Goal: Task Accomplishment & Management: Use online tool/utility

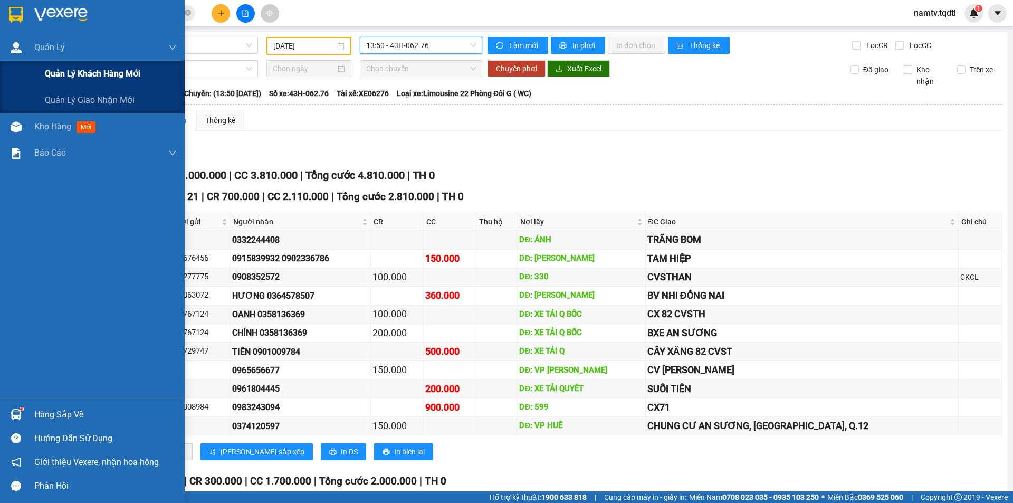
drag, startPoint x: 56, startPoint y: 56, endPoint x: 51, endPoint y: 64, distance: 8.8
click at [53, 59] on div "Quản Lý" at bounding box center [105, 47] width 142 height 26
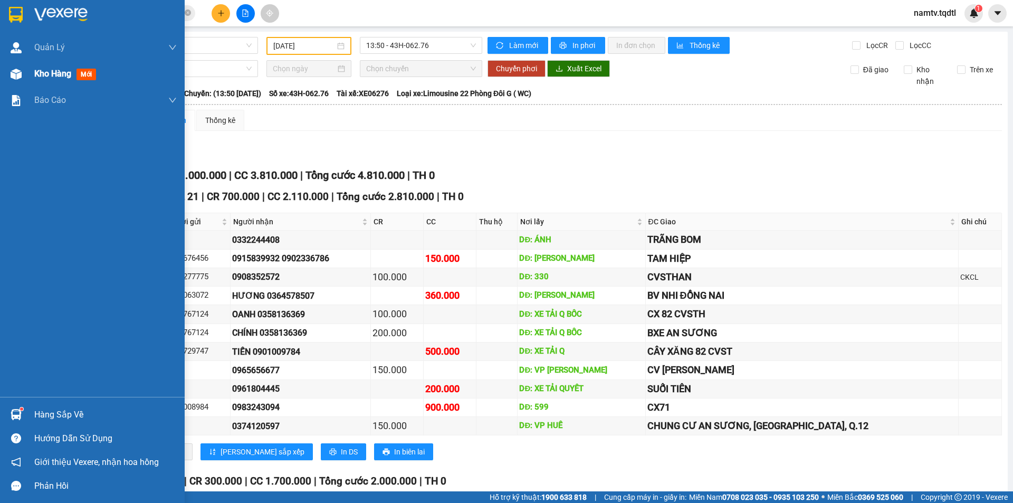
click at [71, 69] on span "Kho hàng" at bounding box center [52, 74] width 37 height 10
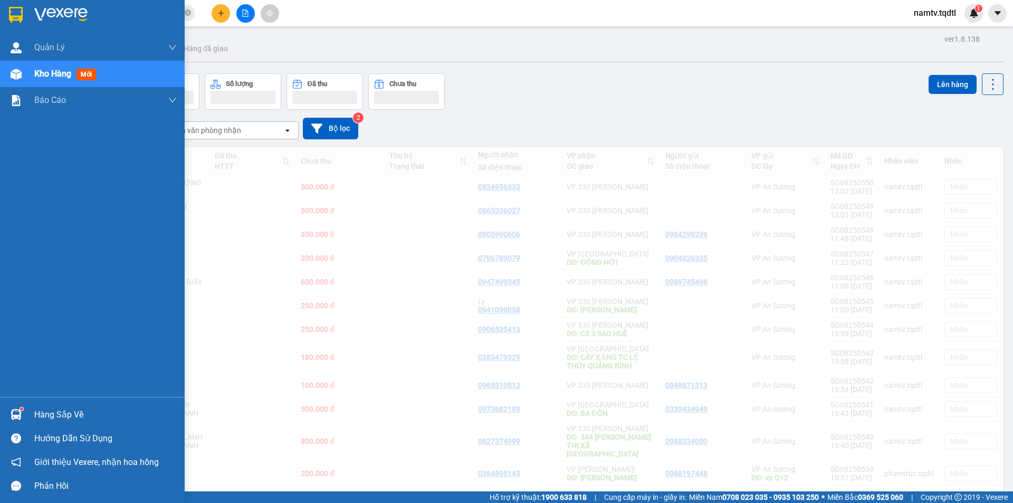
click at [33, 73] on div "Kho hàng mới" at bounding box center [92, 74] width 185 height 26
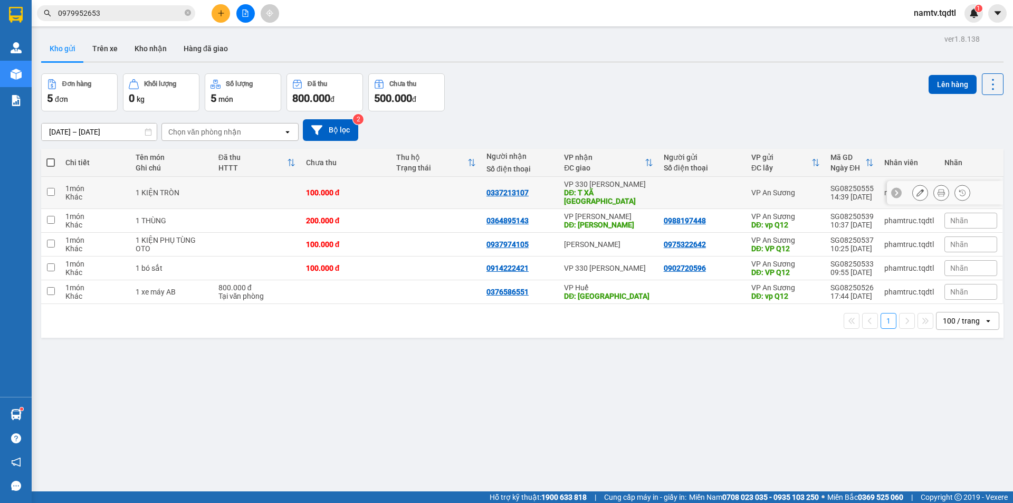
click at [693, 192] on div at bounding box center [702, 192] width 77 height 8
checkbox input "true"
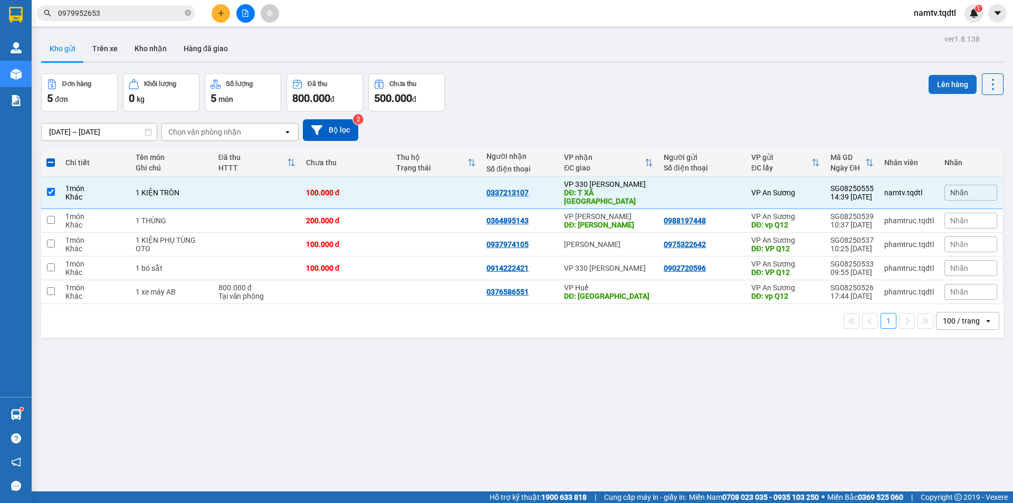
click at [948, 83] on button "Lên hàng" at bounding box center [953, 84] width 48 height 19
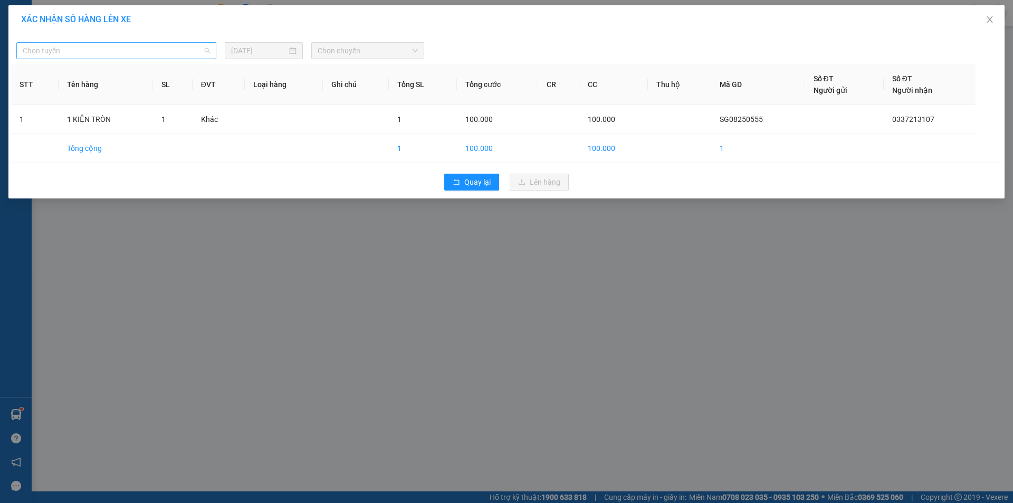
click at [161, 48] on span "Chọn tuyến" at bounding box center [116, 51] width 187 height 16
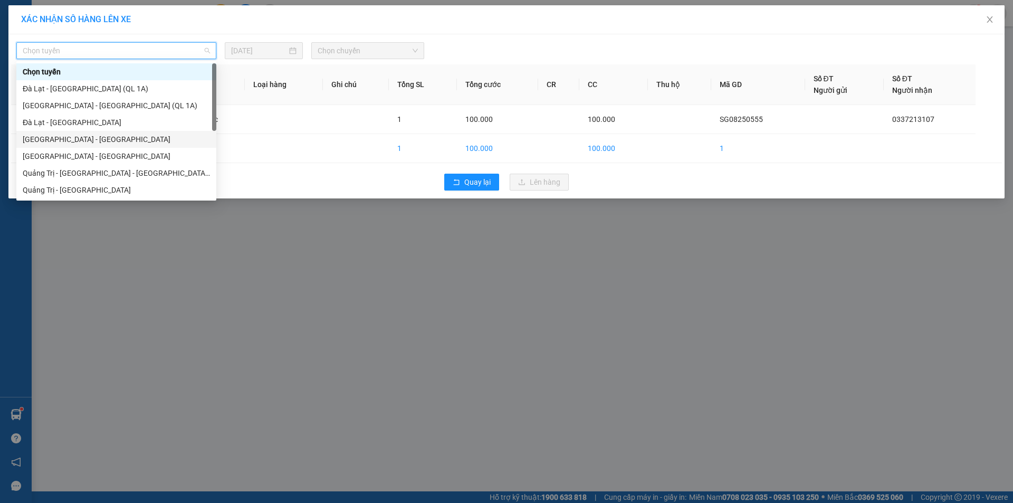
click at [107, 148] on div "[GEOGRAPHIC_DATA] - [GEOGRAPHIC_DATA]" at bounding box center [116, 156] width 200 height 17
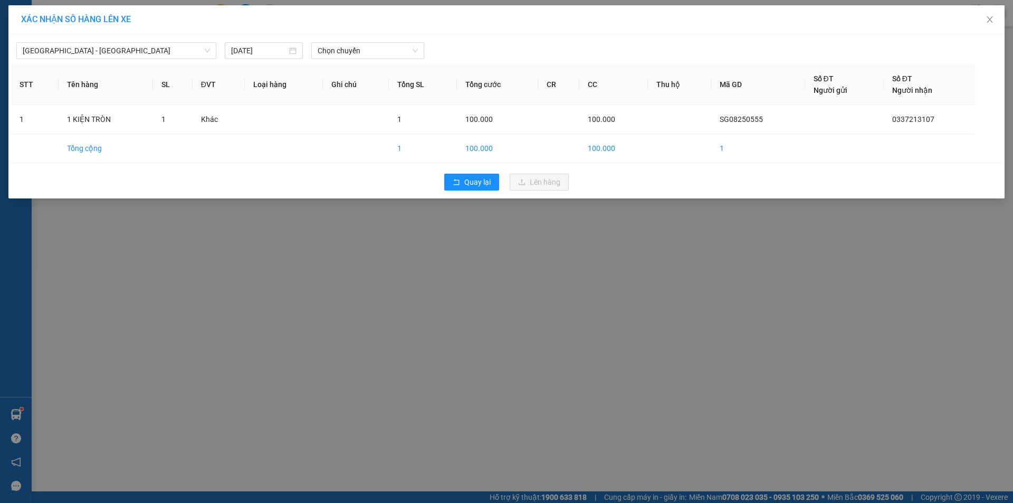
click at [350, 41] on div "[GEOGRAPHIC_DATA] - [GEOGRAPHIC_DATA] [DATE] Chọn chuyến" at bounding box center [506, 48] width 991 height 22
click at [370, 52] on span "Chọn chuyến" at bounding box center [368, 51] width 100 height 16
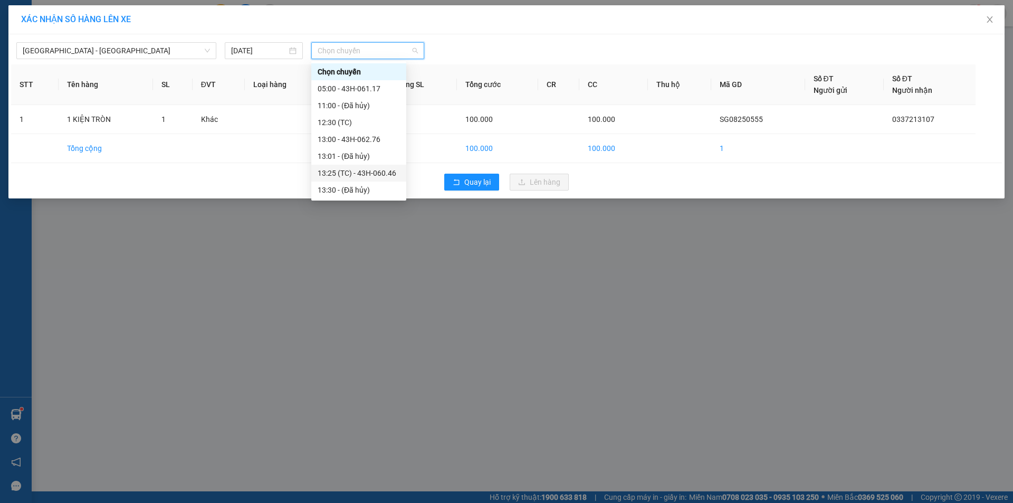
click at [358, 177] on div "13:25 (TC) - 43H-060.46" at bounding box center [359, 173] width 82 height 12
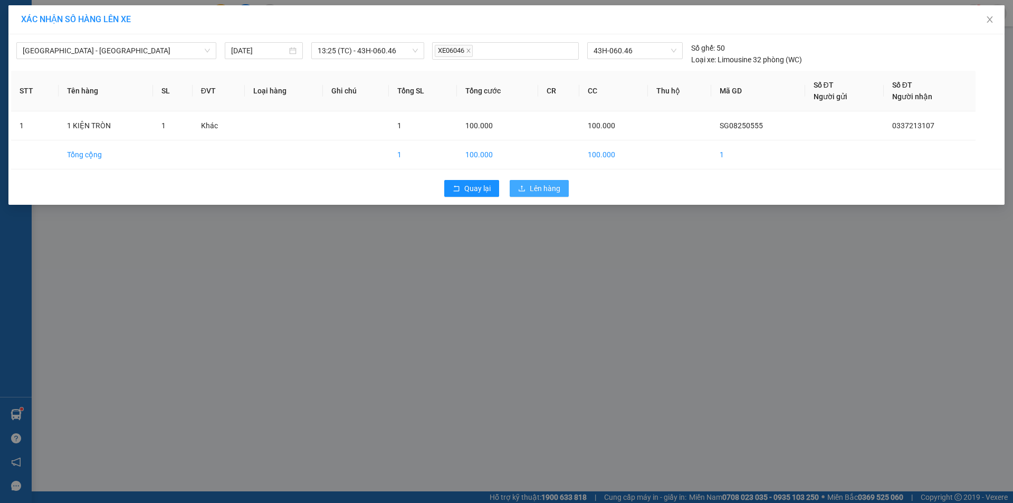
click at [530, 192] on span "Lên hàng" at bounding box center [545, 189] width 31 height 12
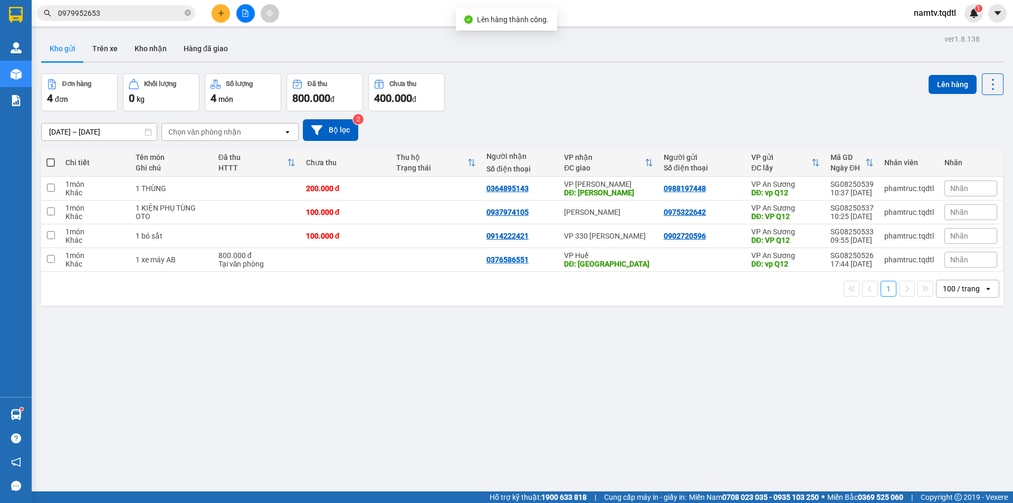
click at [248, 13] on icon "file-add" at bounding box center [245, 12] width 7 height 7
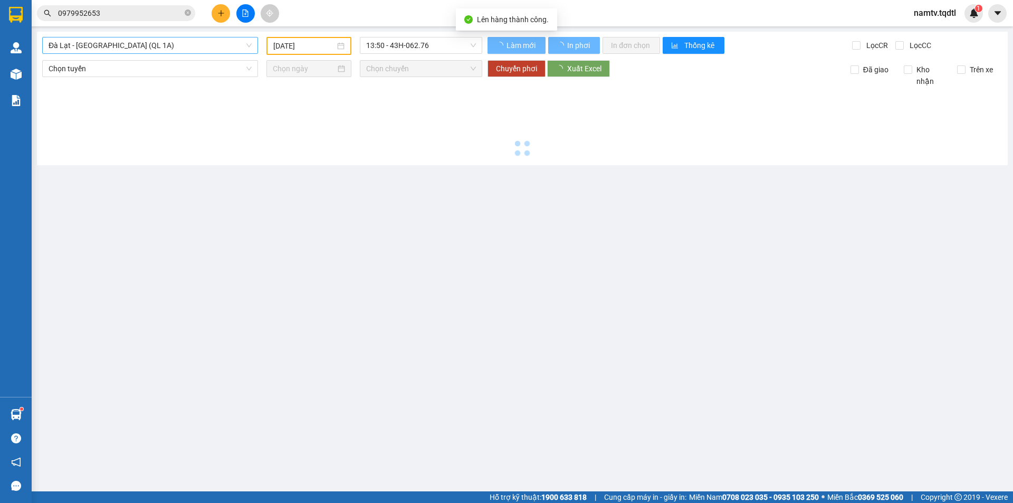
type input "[DATE]"
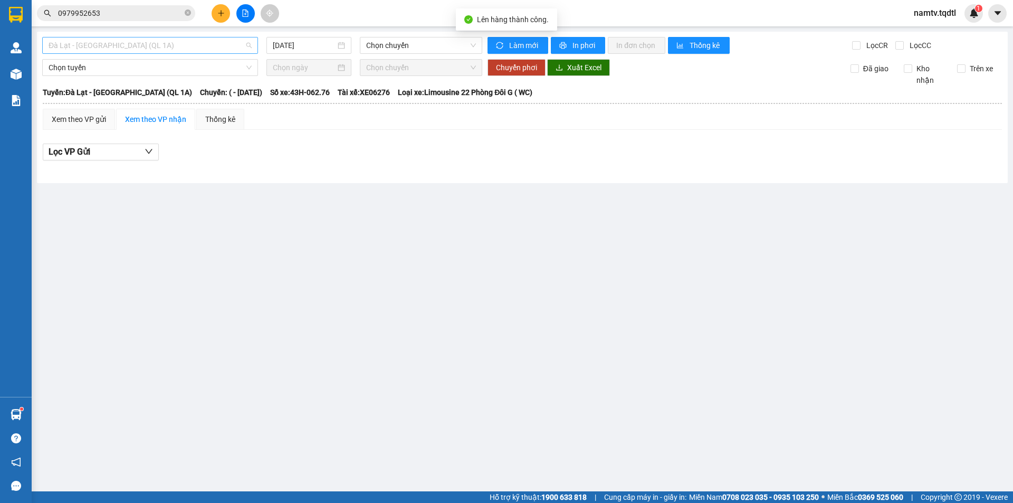
click at [97, 43] on span "Đà Lạt - [GEOGRAPHIC_DATA] (QL 1A)" at bounding box center [150, 45] width 203 height 16
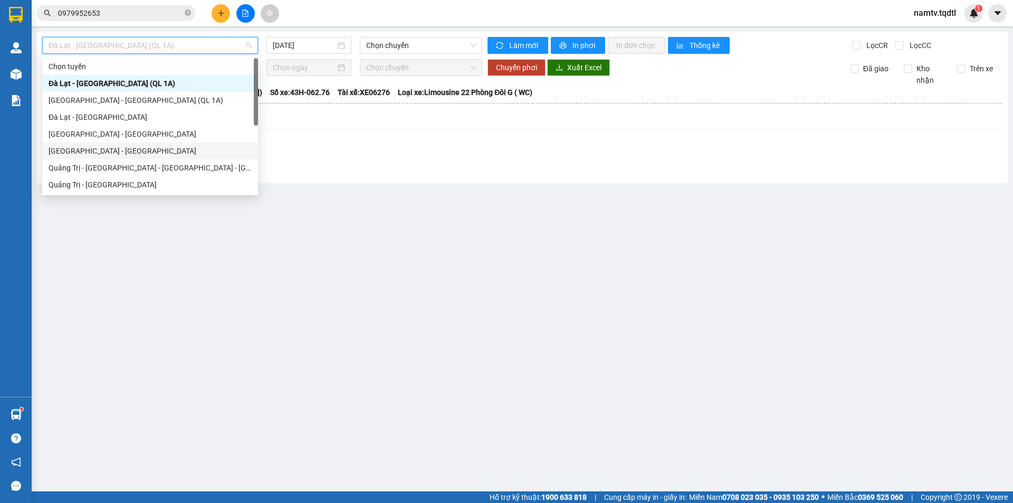
click at [109, 153] on div "[GEOGRAPHIC_DATA] - [GEOGRAPHIC_DATA]" at bounding box center [150, 151] width 203 height 12
type input "[DATE]"
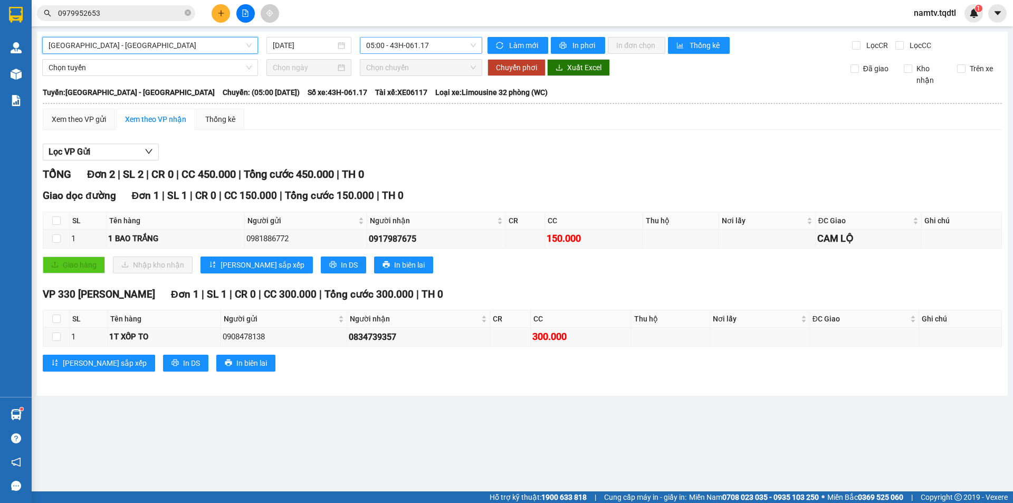
click at [436, 51] on span "05:00 - 43H-061.17" at bounding box center [421, 45] width 110 height 16
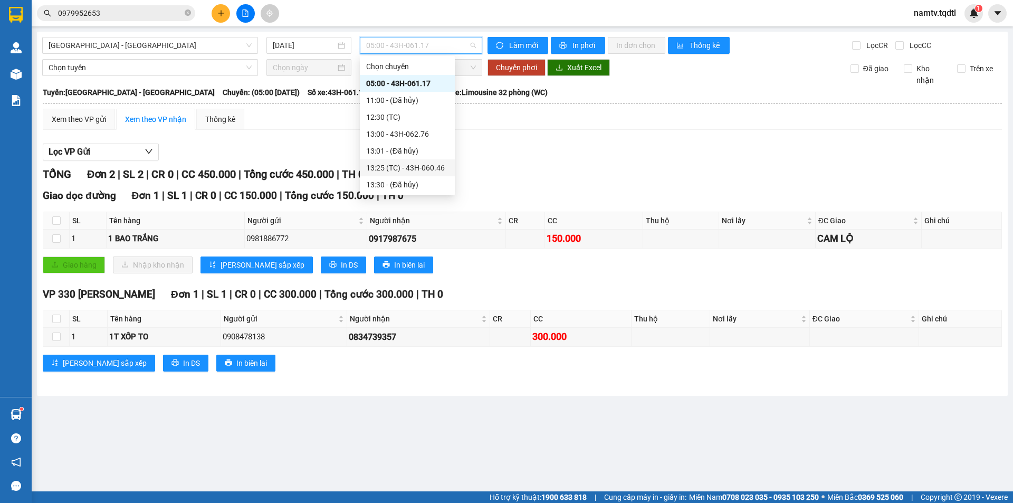
click at [422, 169] on div "13:25 (TC) - 43H-060.46" at bounding box center [407, 168] width 82 height 12
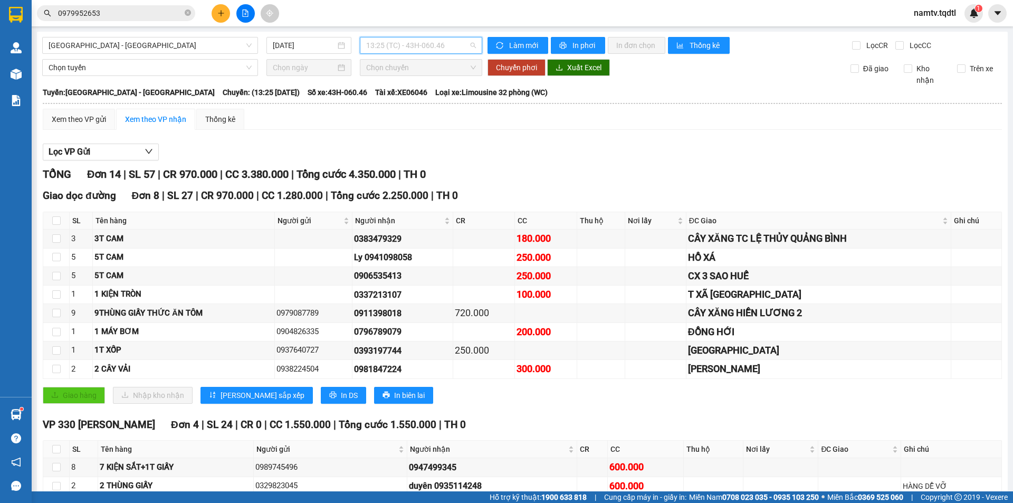
click at [439, 47] on span "13:25 (TC) - 43H-060.46" at bounding box center [421, 45] width 110 height 16
click at [536, 159] on div "Lọc VP Gửi" at bounding box center [522, 152] width 959 height 17
click at [573, 44] on span "In phơi" at bounding box center [585, 46] width 24 height 12
drag, startPoint x: 415, startPoint y: 36, endPoint x: 412, endPoint y: 44, distance: 8.7
click at [415, 35] on div "[GEOGRAPHIC_DATA] - [GEOGRAPHIC_DATA] [DATE] 13:25 (TC) - 43H-060.46 Làm mới In…" at bounding box center [522, 404] width 971 height 745
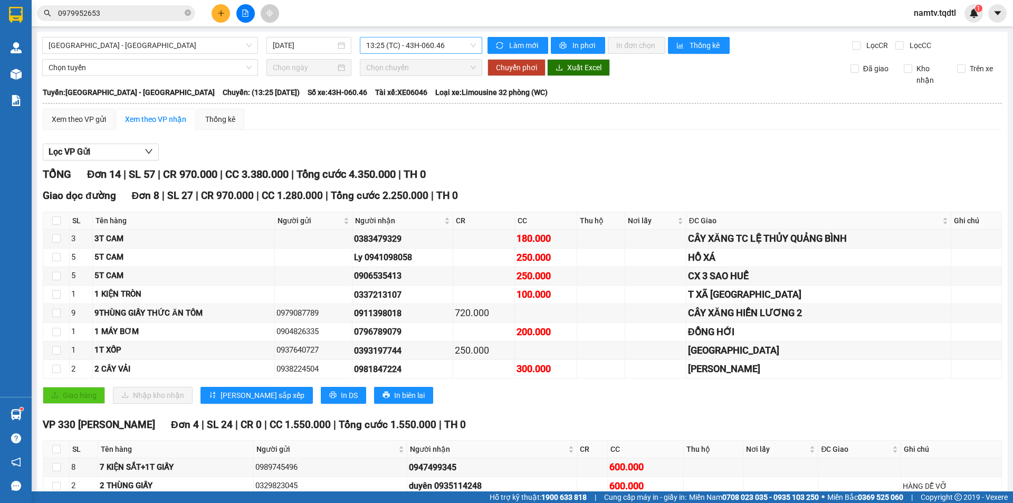
click at [413, 49] on span "13:25 (TC) - 43H-060.46" at bounding box center [421, 45] width 110 height 16
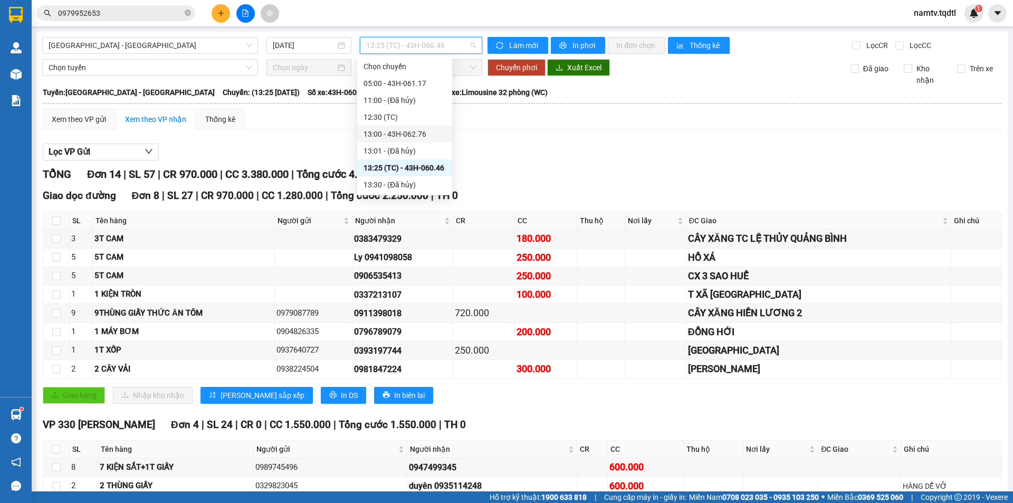
click at [426, 135] on div "13:00 - 43H-062.76" at bounding box center [405, 134] width 82 height 12
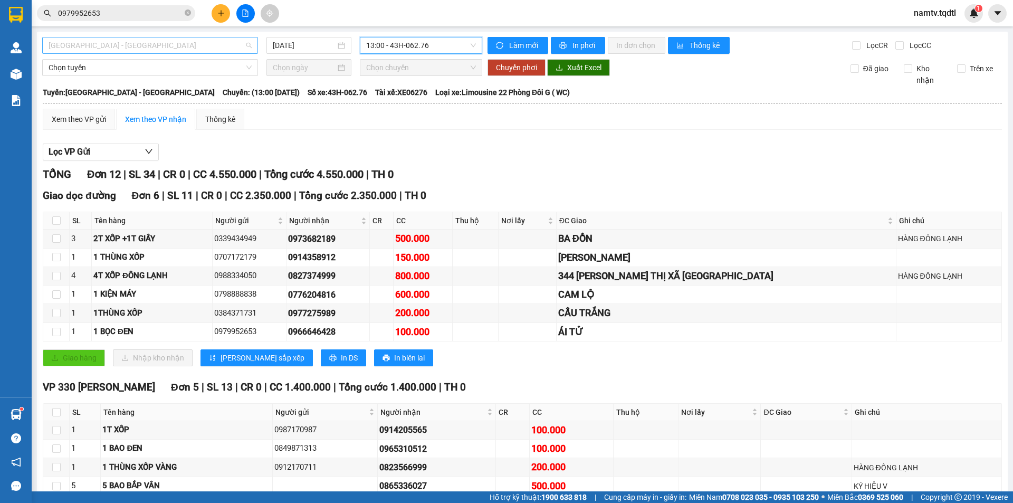
click at [226, 44] on span "[GEOGRAPHIC_DATA] - [GEOGRAPHIC_DATA]" at bounding box center [150, 45] width 203 height 16
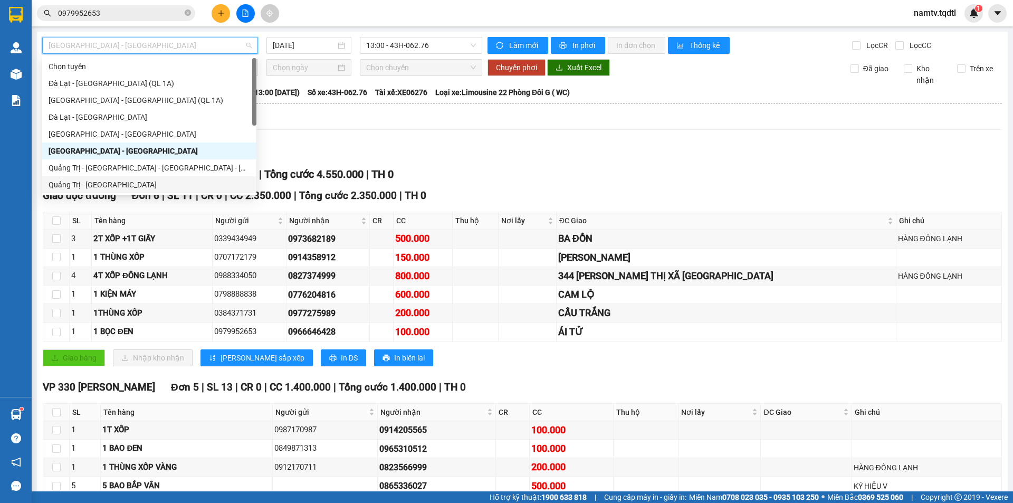
click at [93, 183] on div "Quảng Trị - [GEOGRAPHIC_DATA]" at bounding box center [150, 185] width 202 height 12
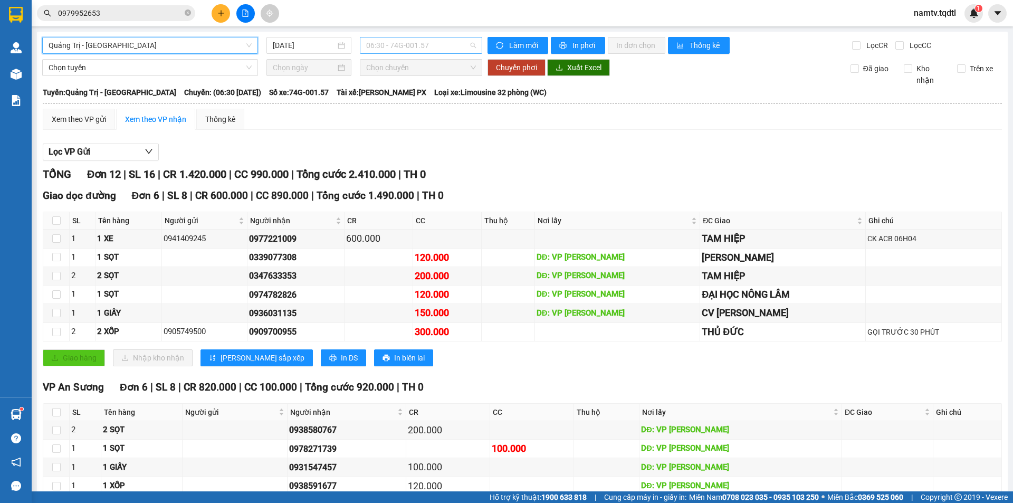
click at [465, 49] on span "06:30 - 74G-001.57" at bounding box center [421, 45] width 110 height 16
click at [329, 52] on div "[DATE]" at bounding box center [309, 45] width 85 height 17
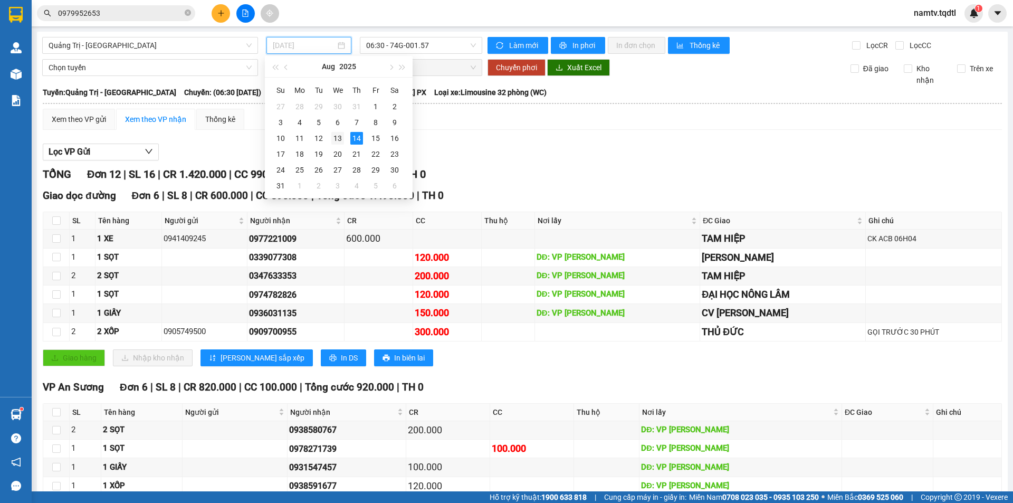
click at [343, 137] on div "13" at bounding box center [337, 138] width 13 height 13
type input "[DATE]"
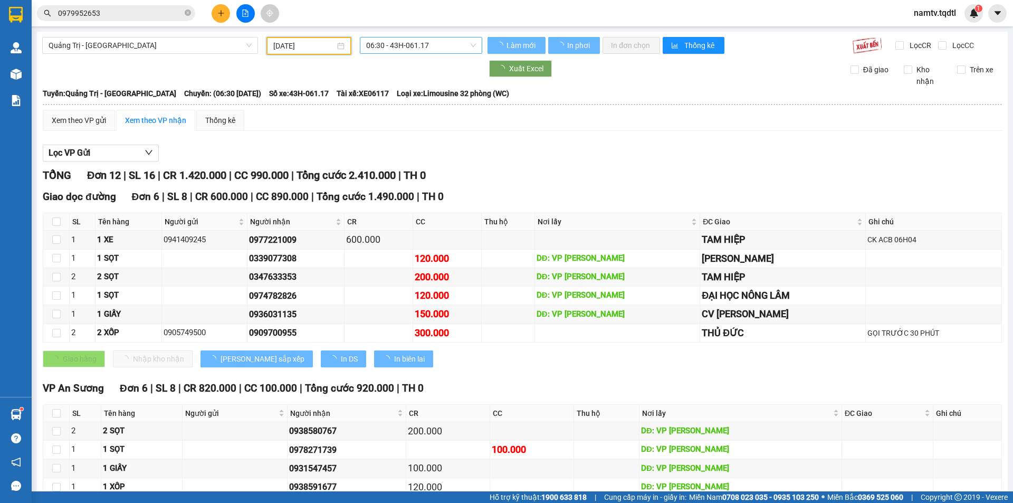
click at [441, 51] on span "06:30 - 43H-061.17" at bounding box center [421, 45] width 110 height 16
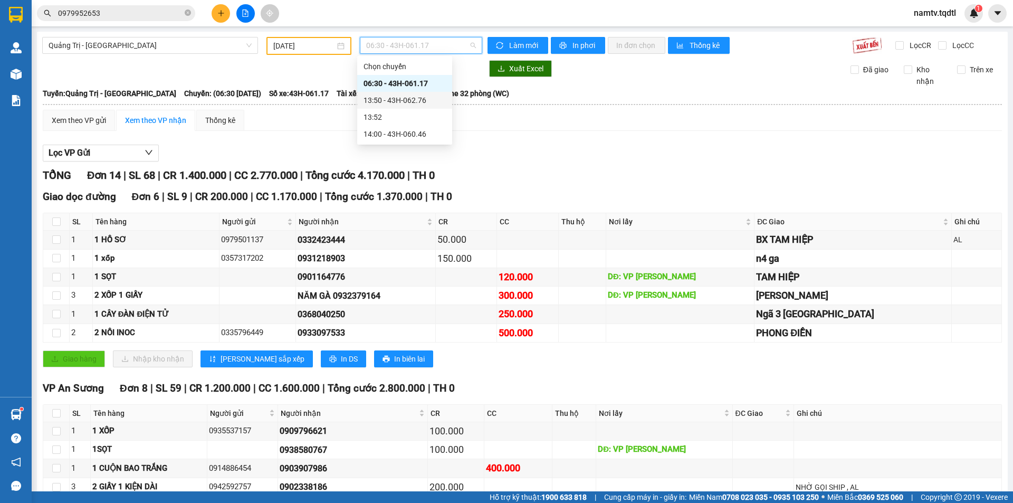
click at [432, 102] on div "13:50 - 43H-062.76" at bounding box center [405, 100] width 82 height 12
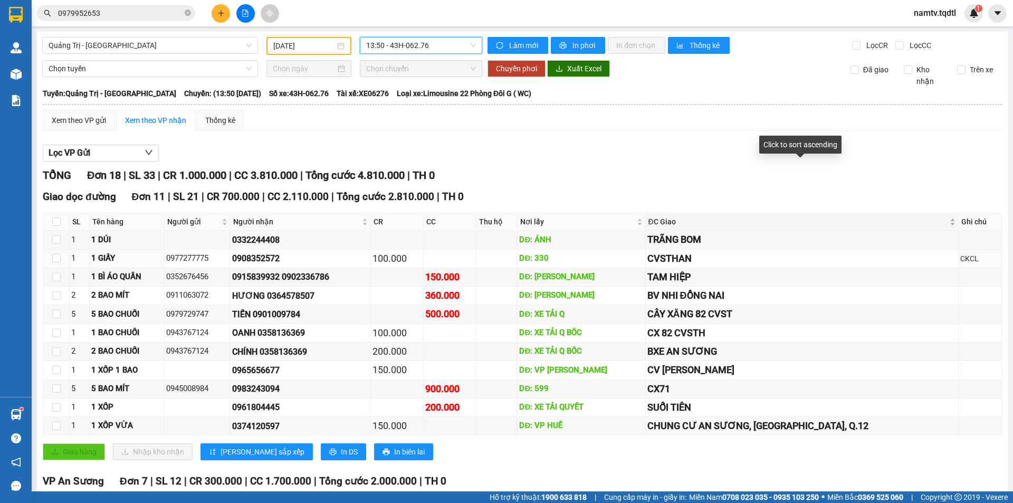
scroll to position [207, 0]
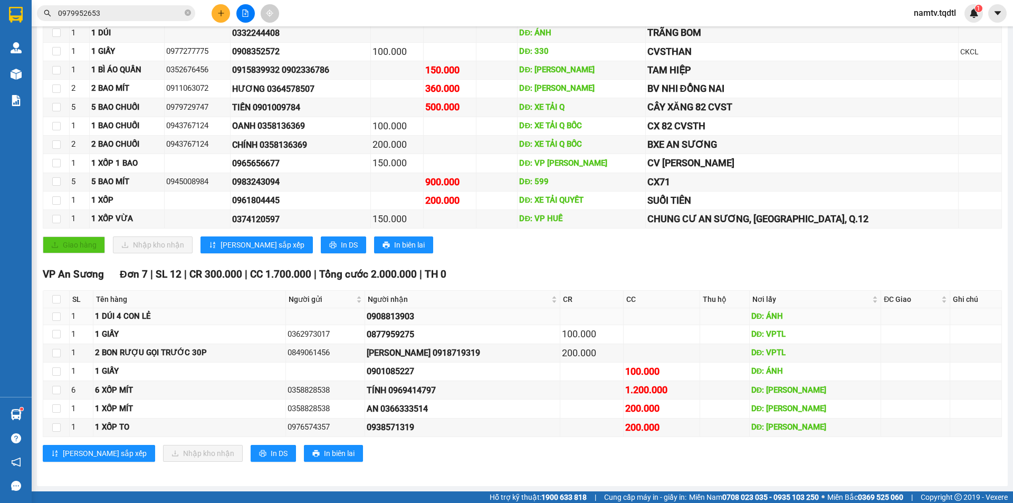
drag, startPoint x: 450, startPoint y: 319, endPoint x: 387, endPoint y: 319, distance: 63.3
click at [387, 319] on tr "1 1 DÚI 4 CON LẺ 0908813903 DĐ: ÁNH" at bounding box center [522, 316] width 959 height 17
click at [878, 459] on div "[PERSON_NAME] sắp xếp Nhập kho nhận In DS In biên lai" at bounding box center [522, 453] width 959 height 17
drag, startPoint x: 445, startPoint y: 373, endPoint x: 380, endPoint y: 372, distance: 64.9
click at [380, 372] on tr "1 1 GIẤY 0901085227 100.000 DĐ: ÁNH" at bounding box center [522, 372] width 959 height 18
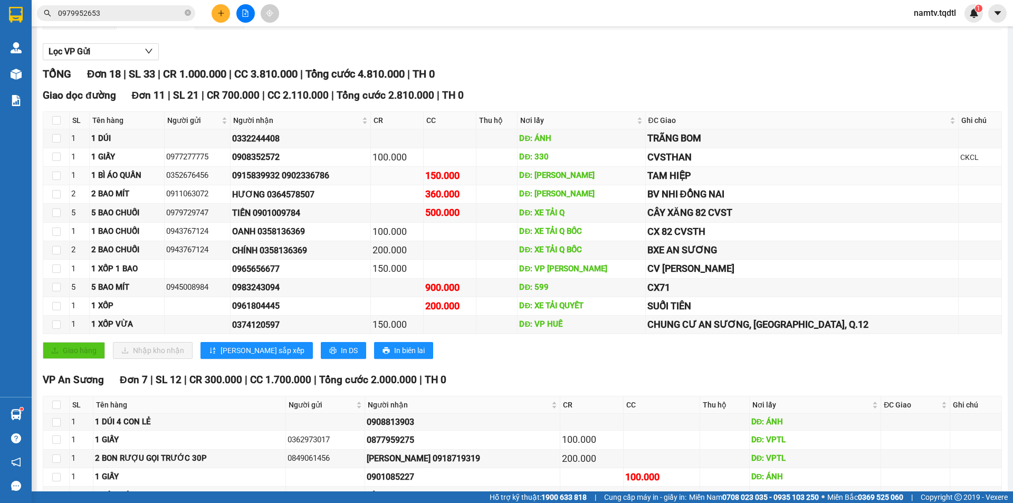
scroll to position [0, 0]
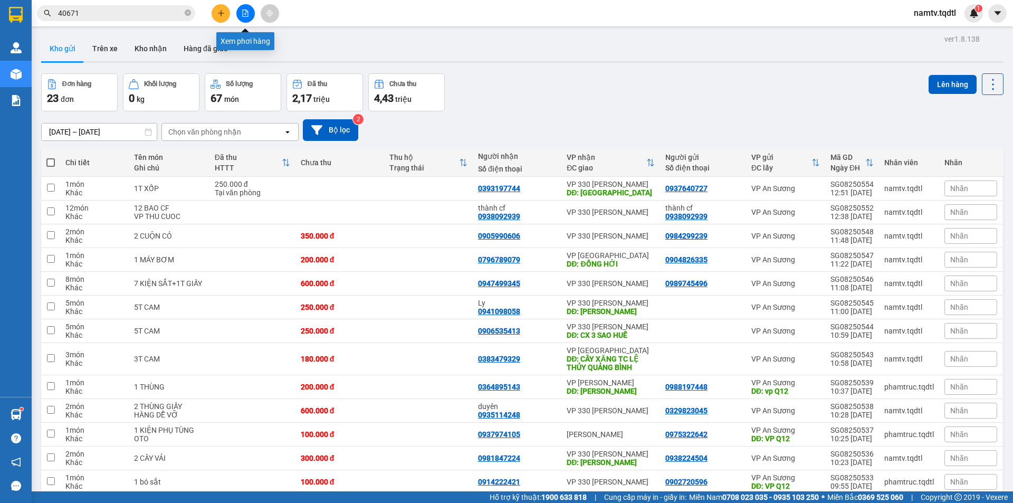
click at [241, 18] on button at bounding box center [245, 13] width 18 height 18
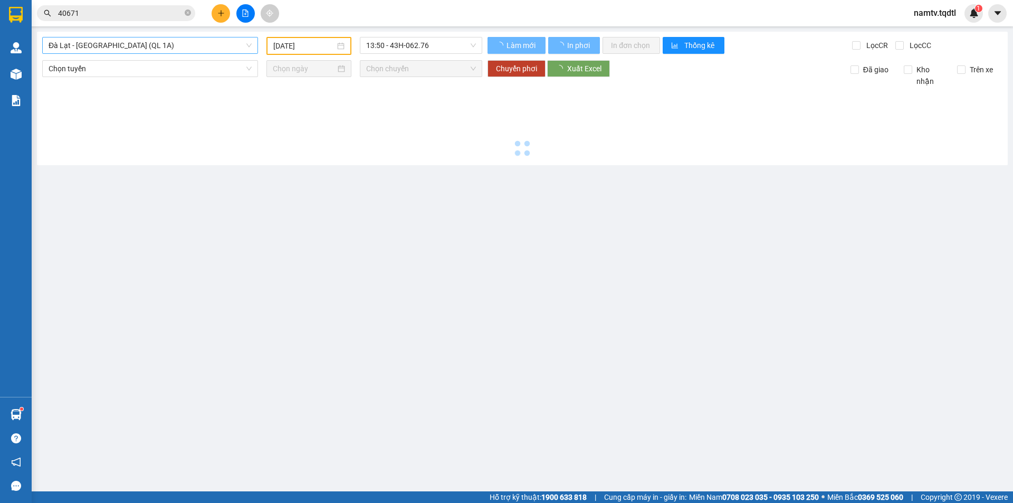
type input "[DATE]"
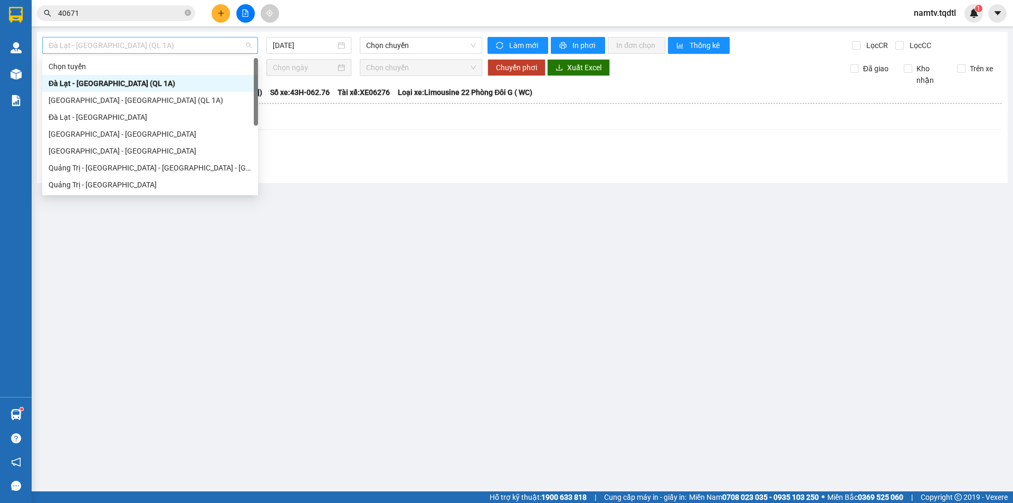
click at [164, 53] on span "Đà Lạt - [GEOGRAPHIC_DATA] (QL 1A)" at bounding box center [150, 45] width 203 height 16
click at [106, 145] on div "[GEOGRAPHIC_DATA] - [GEOGRAPHIC_DATA]" at bounding box center [150, 150] width 216 height 17
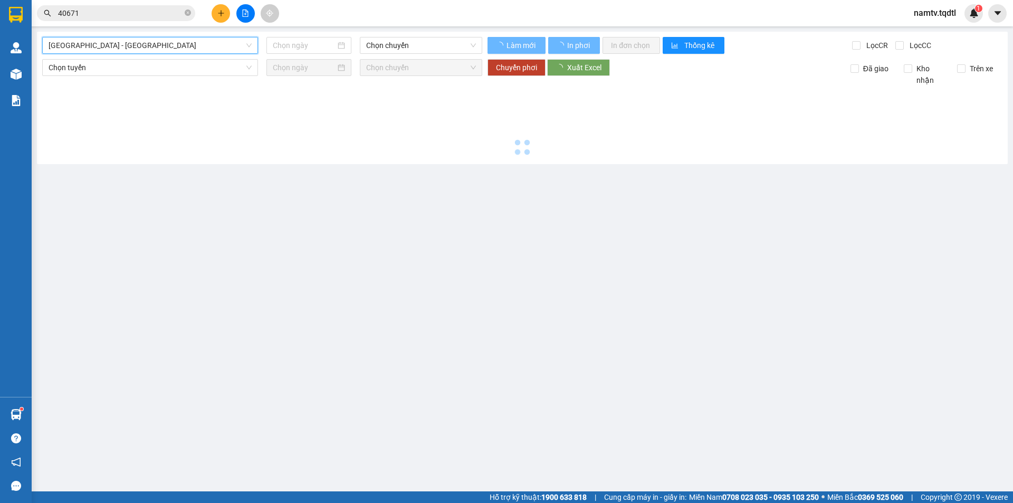
type input "[DATE]"
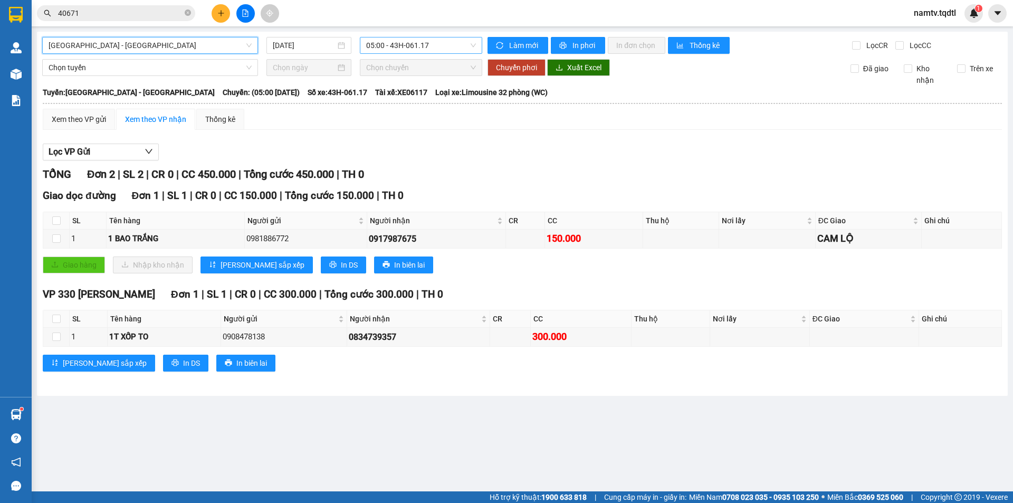
click at [427, 44] on span "05:00 - 43H-061.17" at bounding box center [421, 45] width 110 height 16
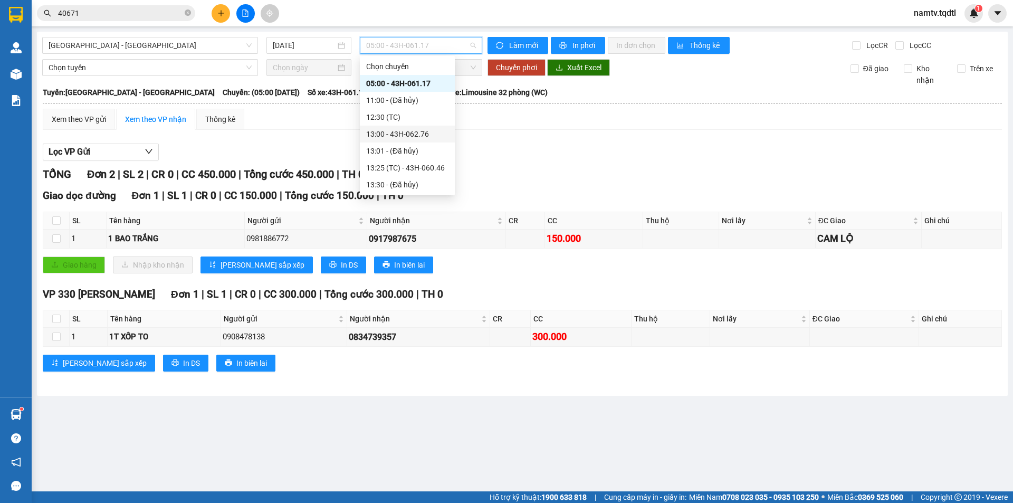
click at [417, 136] on div "13:00 - 43H-062.76" at bounding box center [407, 134] width 82 height 12
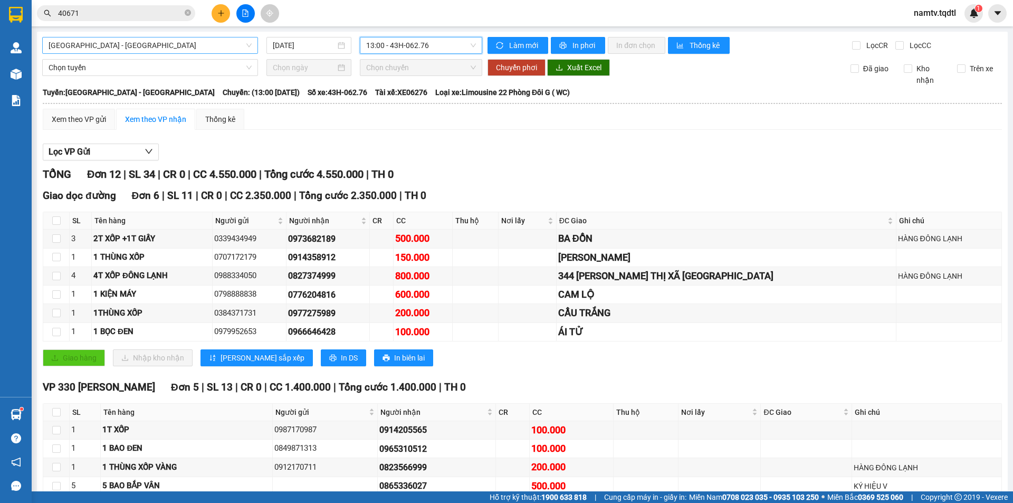
click at [187, 45] on span "[GEOGRAPHIC_DATA] - [GEOGRAPHIC_DATA]" at bounding box center [150, 45] width 203 height 16
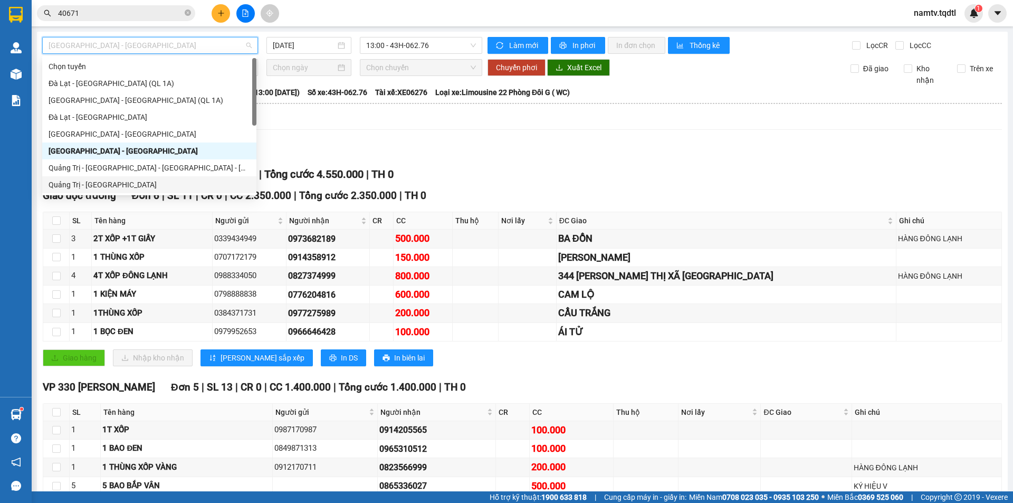
click at [93, 180] on div "Quảng Trị - [GEOGRAPHIC_DATA]" at bounding box center [150, 185] width 202 height 12
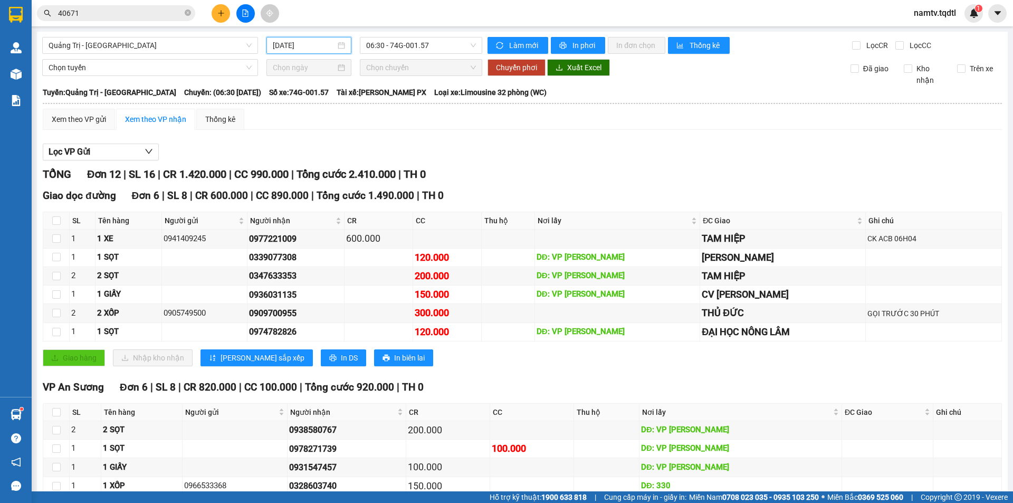
click at [316, 48] on input "[DATE]" at bounding box center [304, 46] width 63 height 12
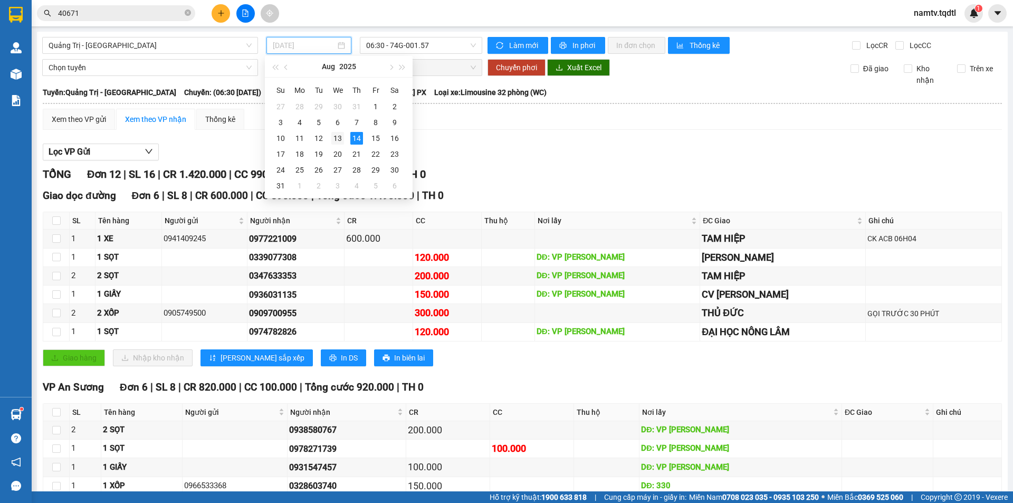
click at [336, 138] on div "13" at bounding box center [337, 138] width 13 height 13
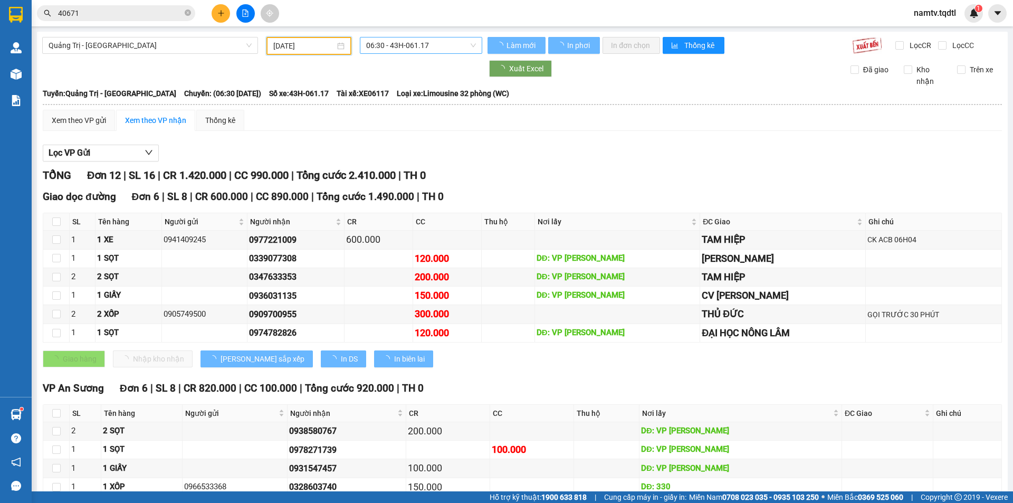
type input "[DATE]"
click at [443, 45] on span "06:30 - 43H-061.17" at bounding box center [421, 45] width 110 height 16
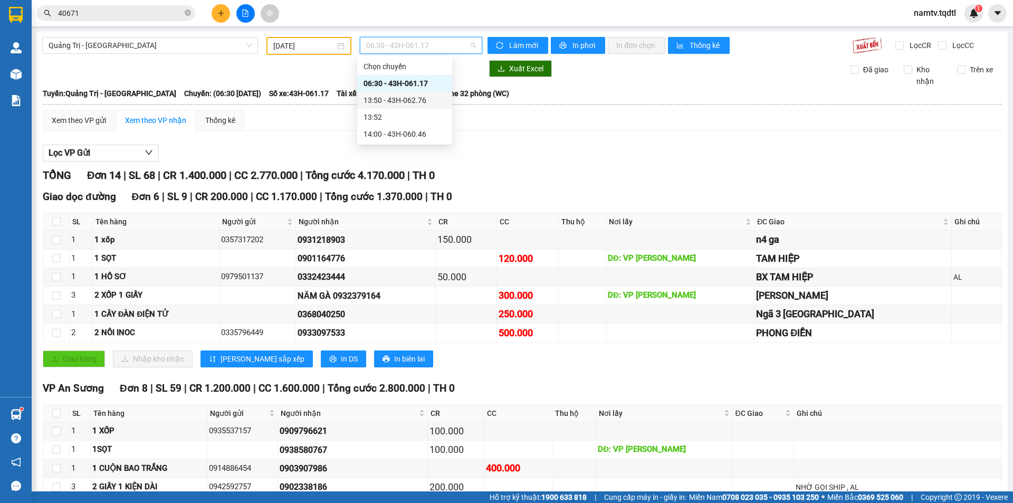
click at [430, 100] on div "13:50 - 43H-062.76" at bounding box center [405, 100] width 82 height 12
